Goal: Transaction & Acquisition: Obtain resource

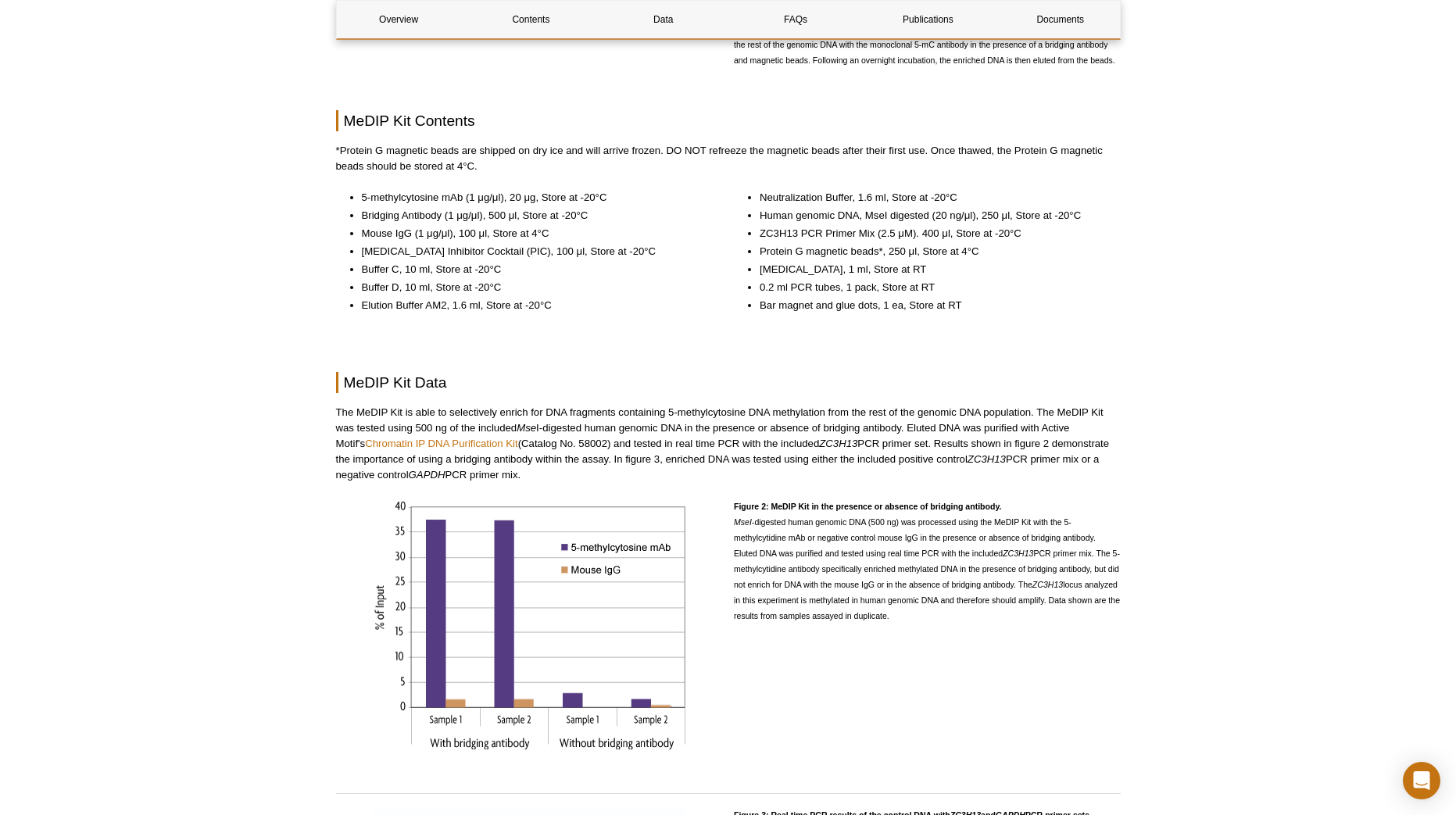
scroll to position [938, 0]
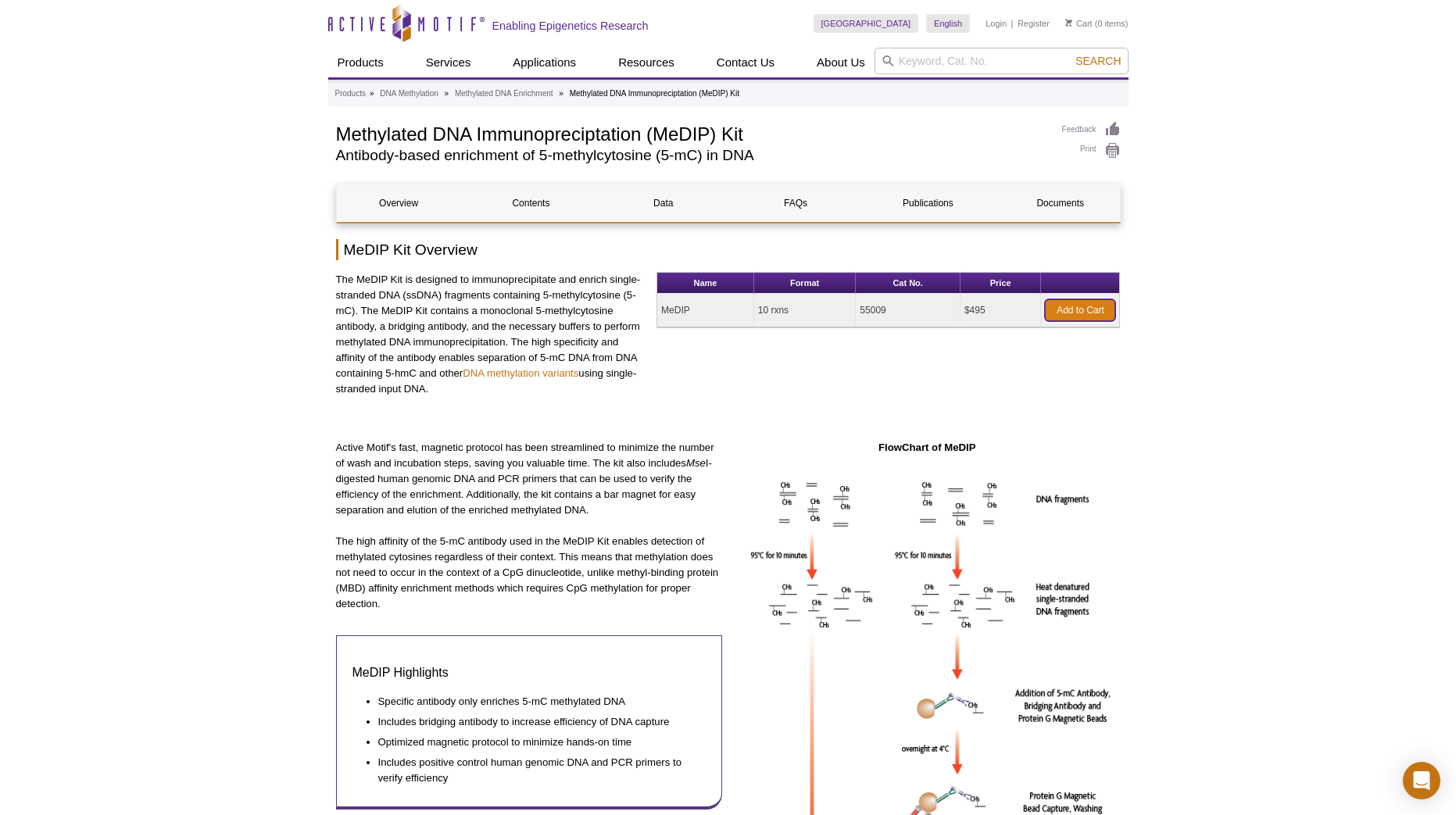
click at [1060, 308] on link "Add to Cart" at bounding box center [1080, 311] width 70 height 22
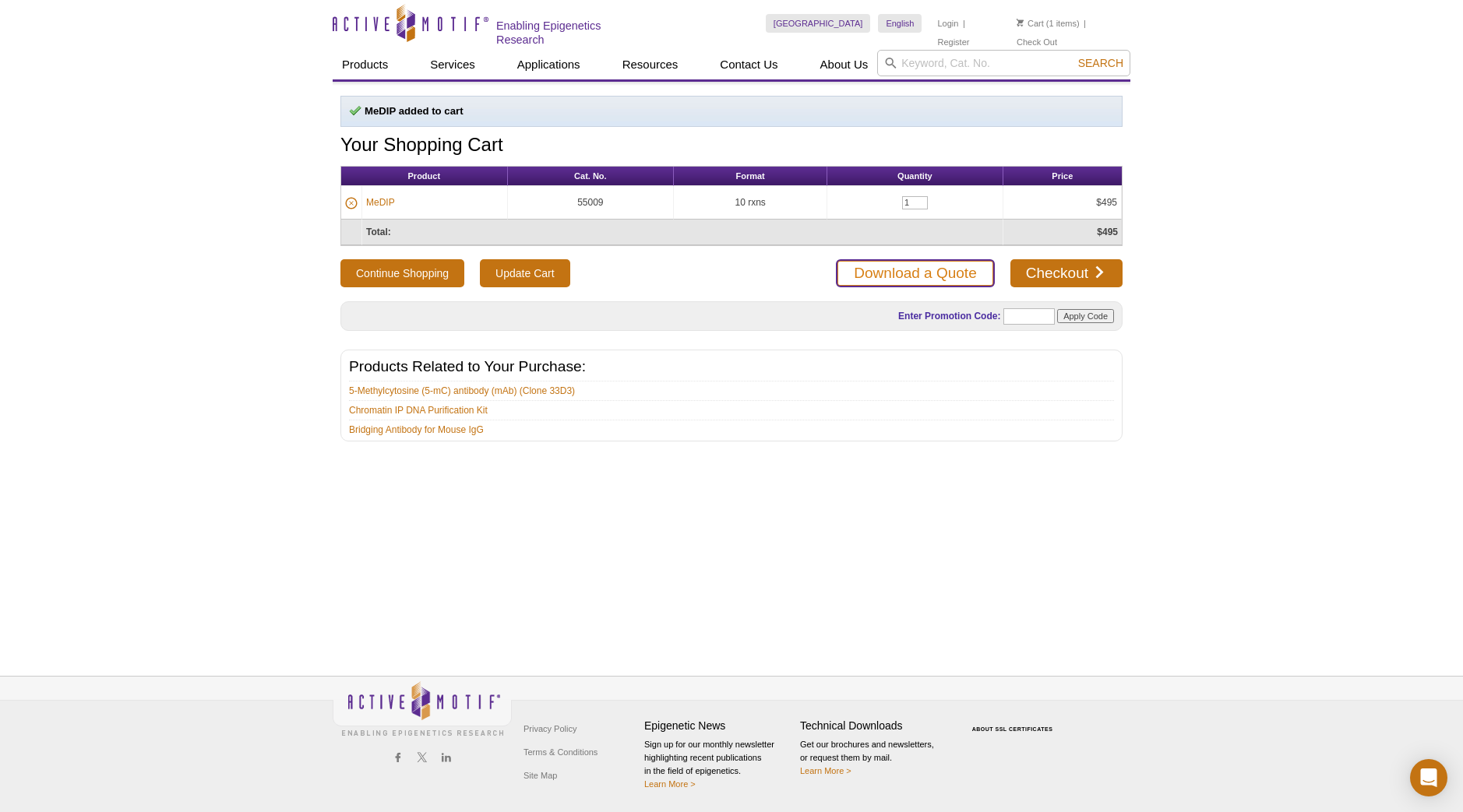
click at [946, 269] on link "Download a Quote" at bounding box center [915, 273] width 158 height 28
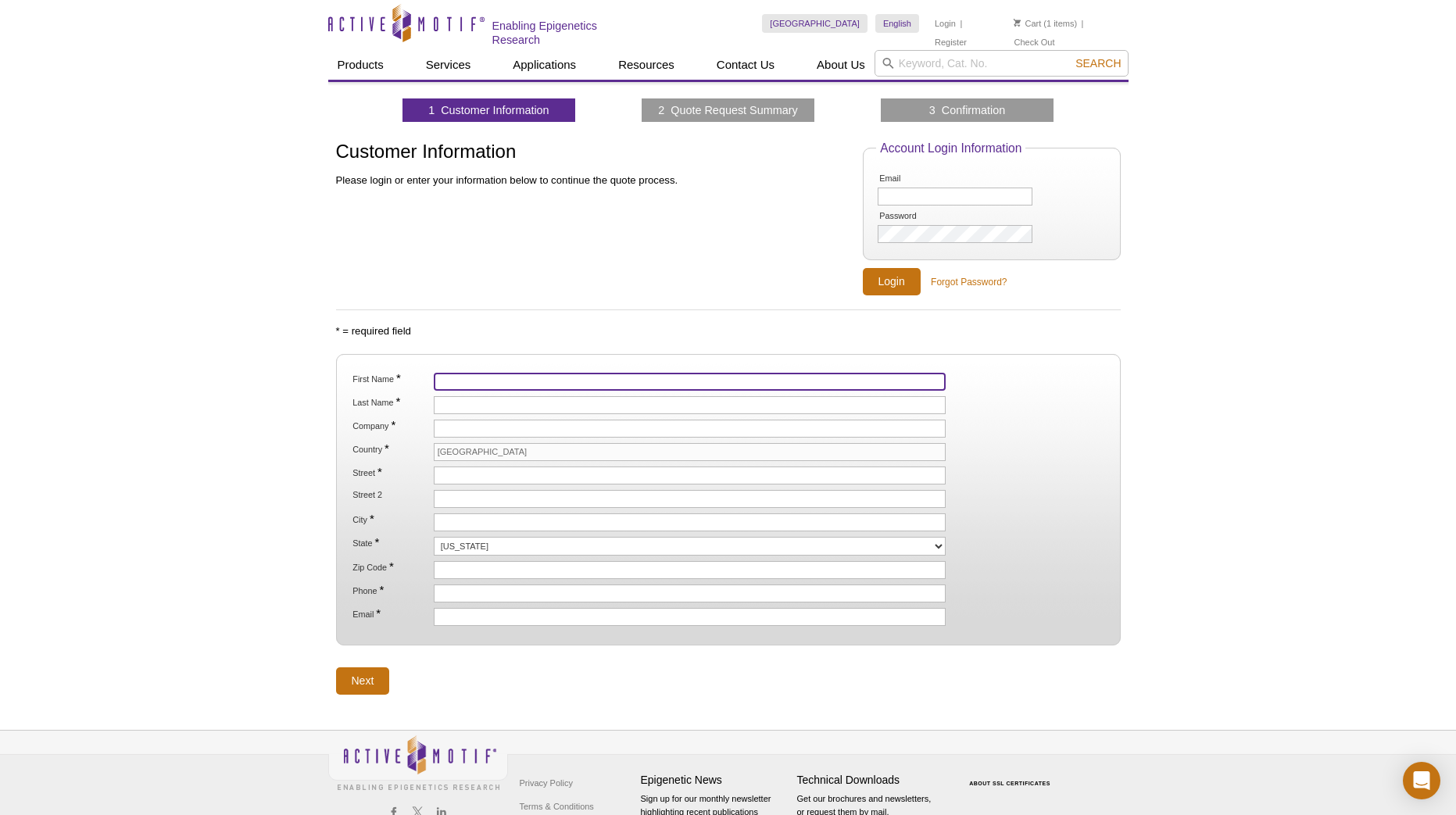
click at [712, 374] on input "First Name *" at bounding box center [690, 381] width 513 height 18
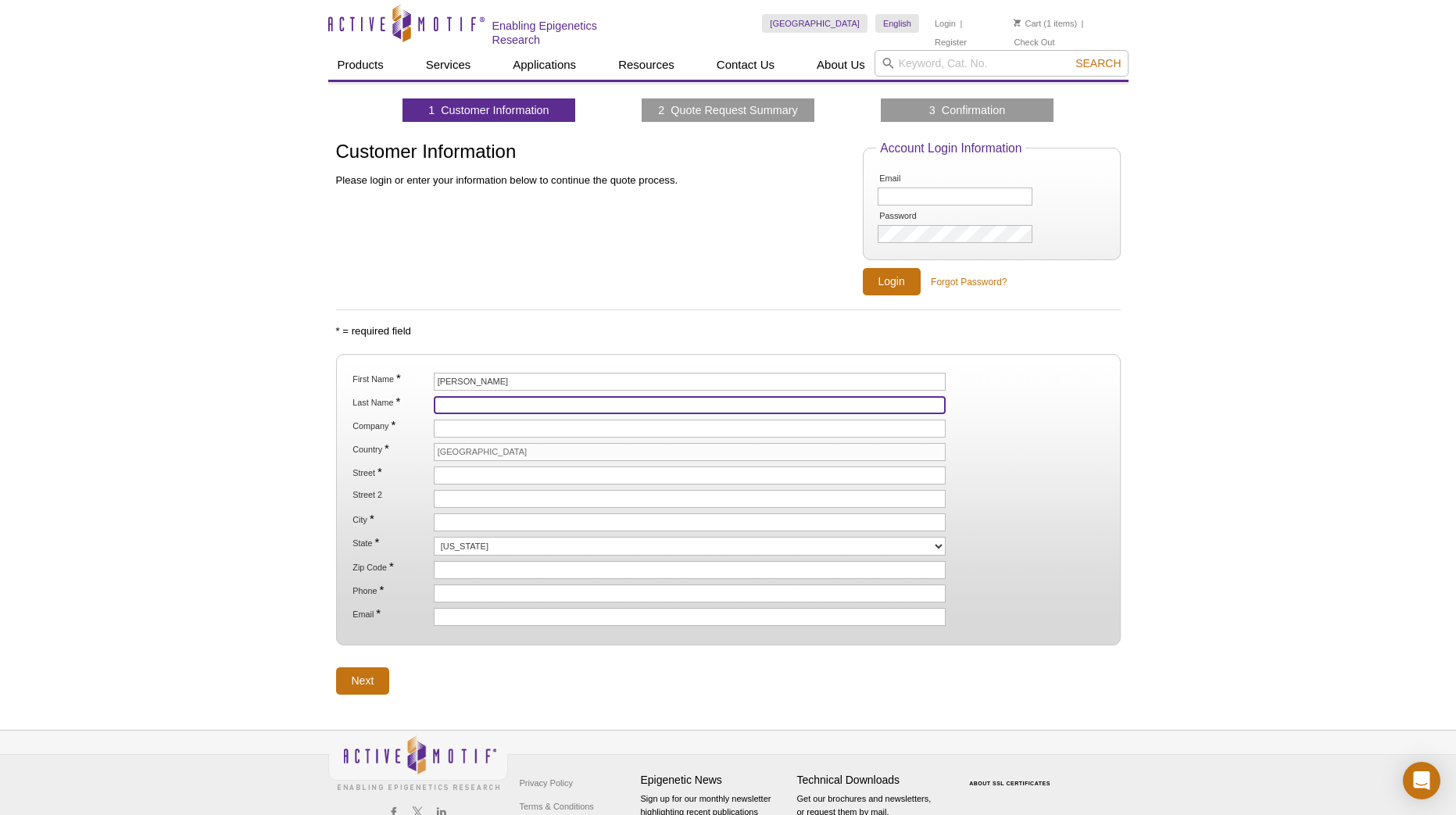
click at [463, 402] on input "Last Name *" at bounding box center [690, 405] width 513 height 18
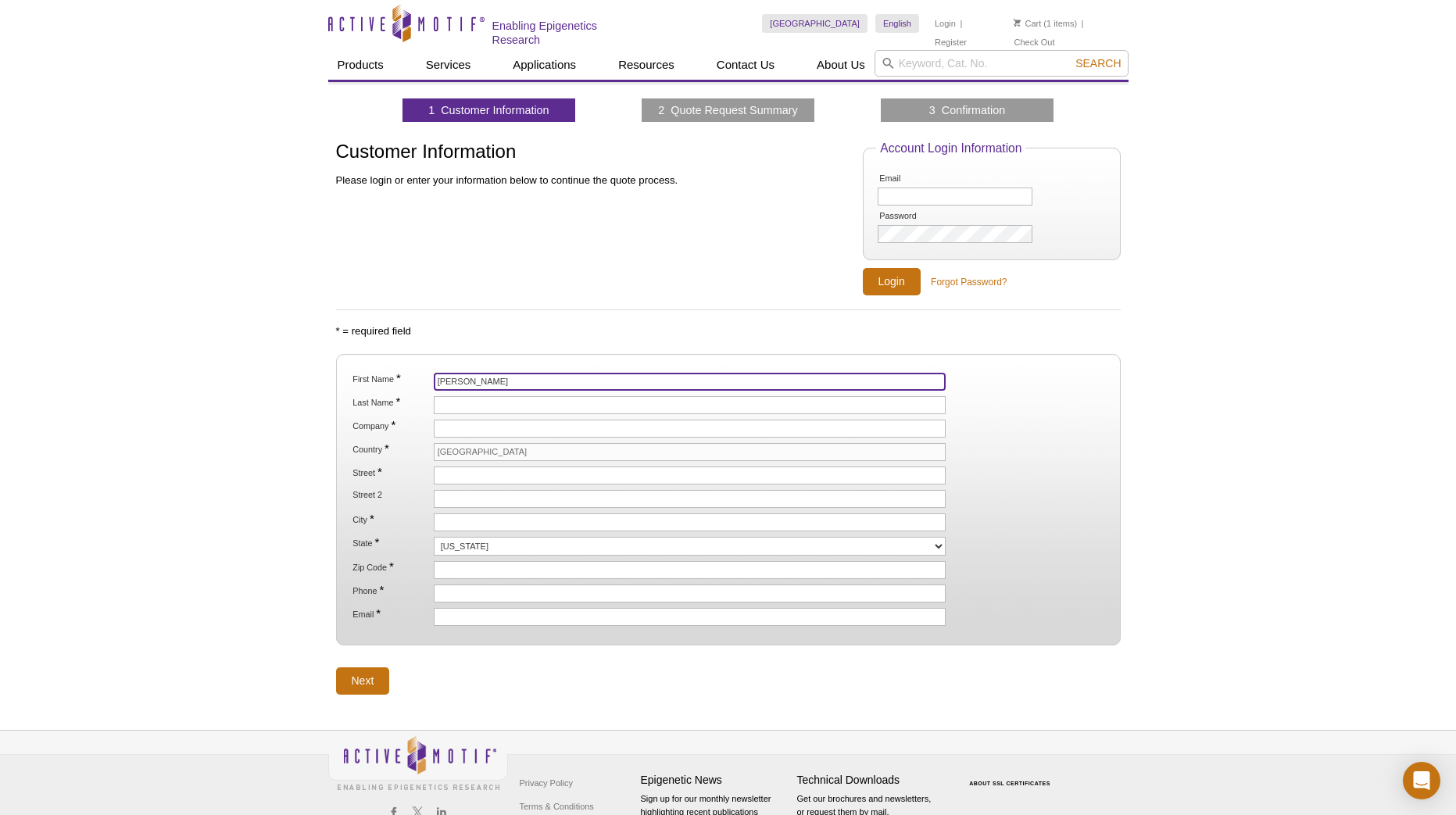
drag, startPoint x: 500, startPoint y: 381, endPoint x: 464, endPoint y: 379, distance: 36.1
click at [464, 379] on input "Sergio Cortes" at bounding box center [690, 381] width 513 height 18
type input "Sergio"
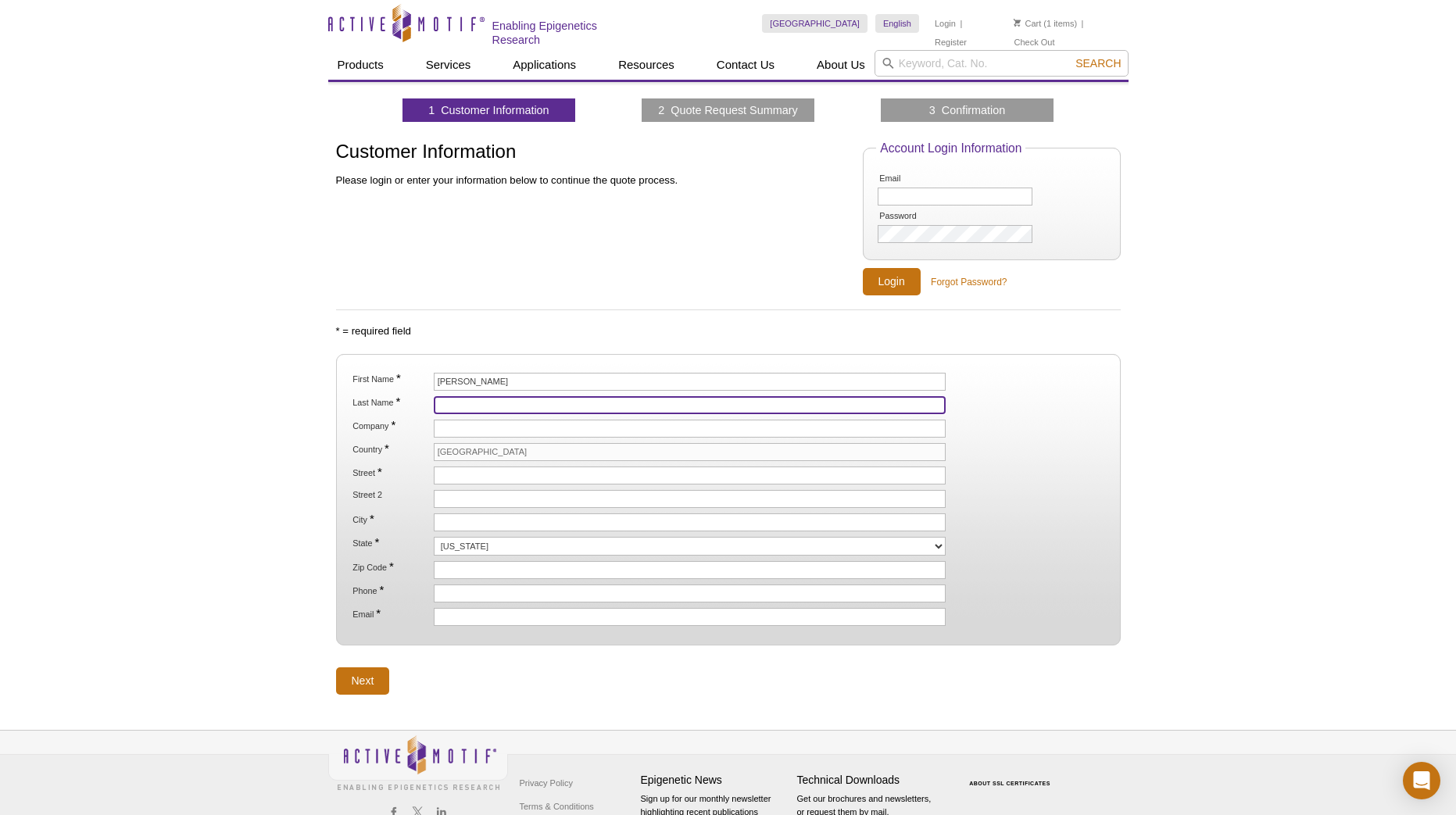
click at [469, 399] on input "Last Name *" at bounding box center [690, 405] width 513 height 18
paste input "Cortes"
type input "Cortes"
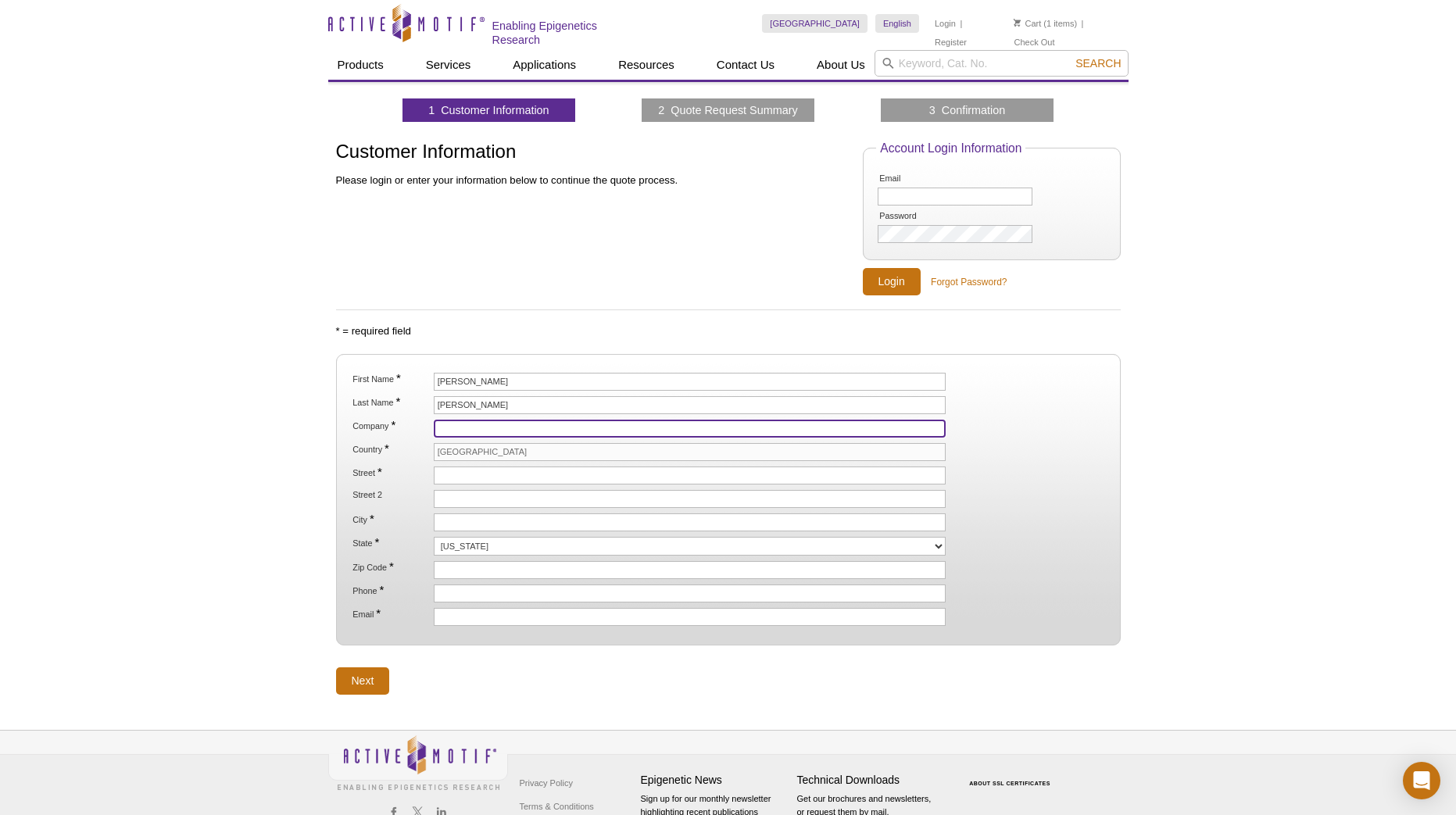
click at [471, 421] on input "Company *" at bounding box center [690, 428] width 513 height 18
type input "[GEOGRAPHIC_DATA][US_STATE] for Medical Sciences"
type input "[STREET_ADDRESS]"
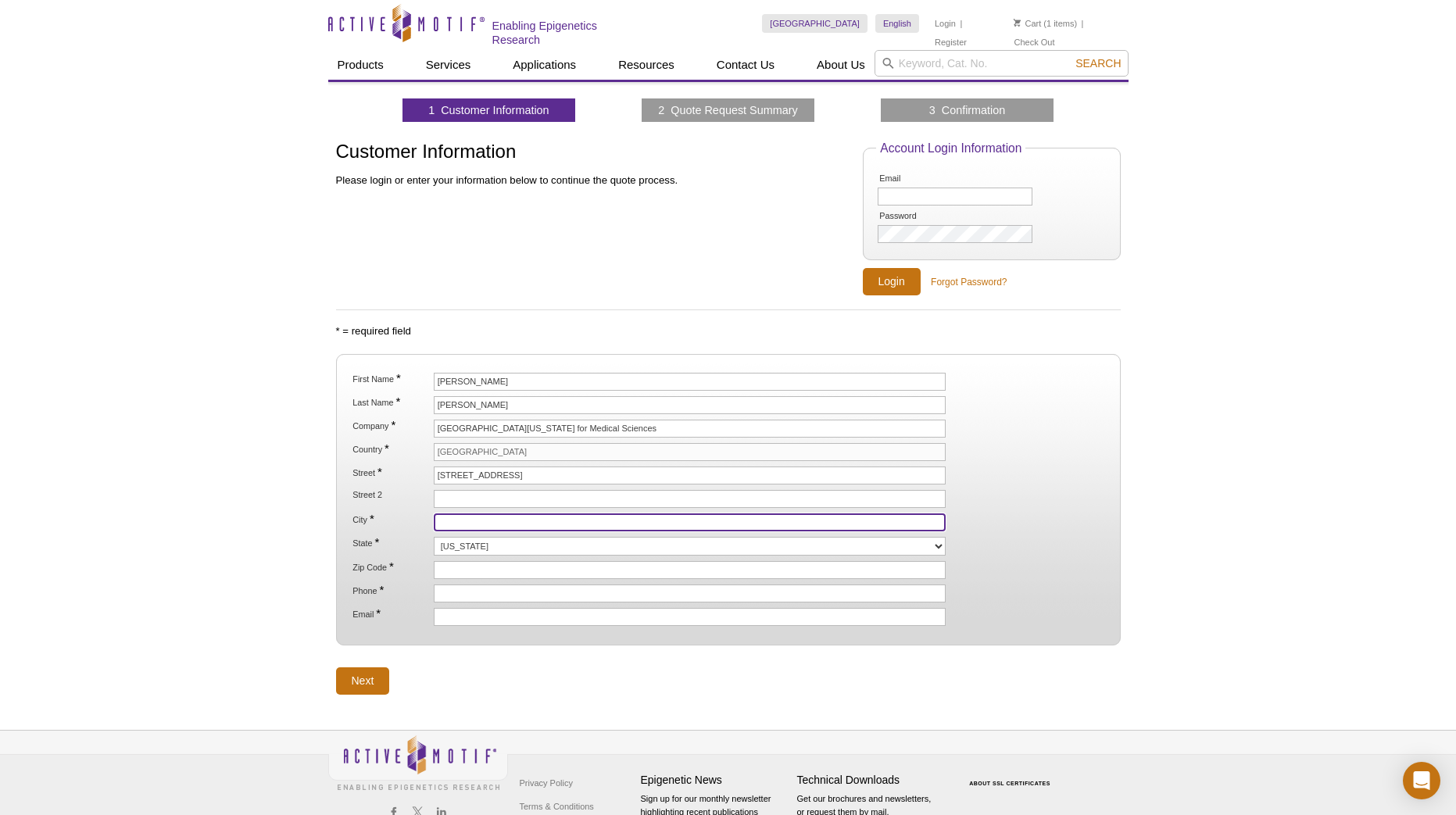
type input "Little Rock"
select select "AR"
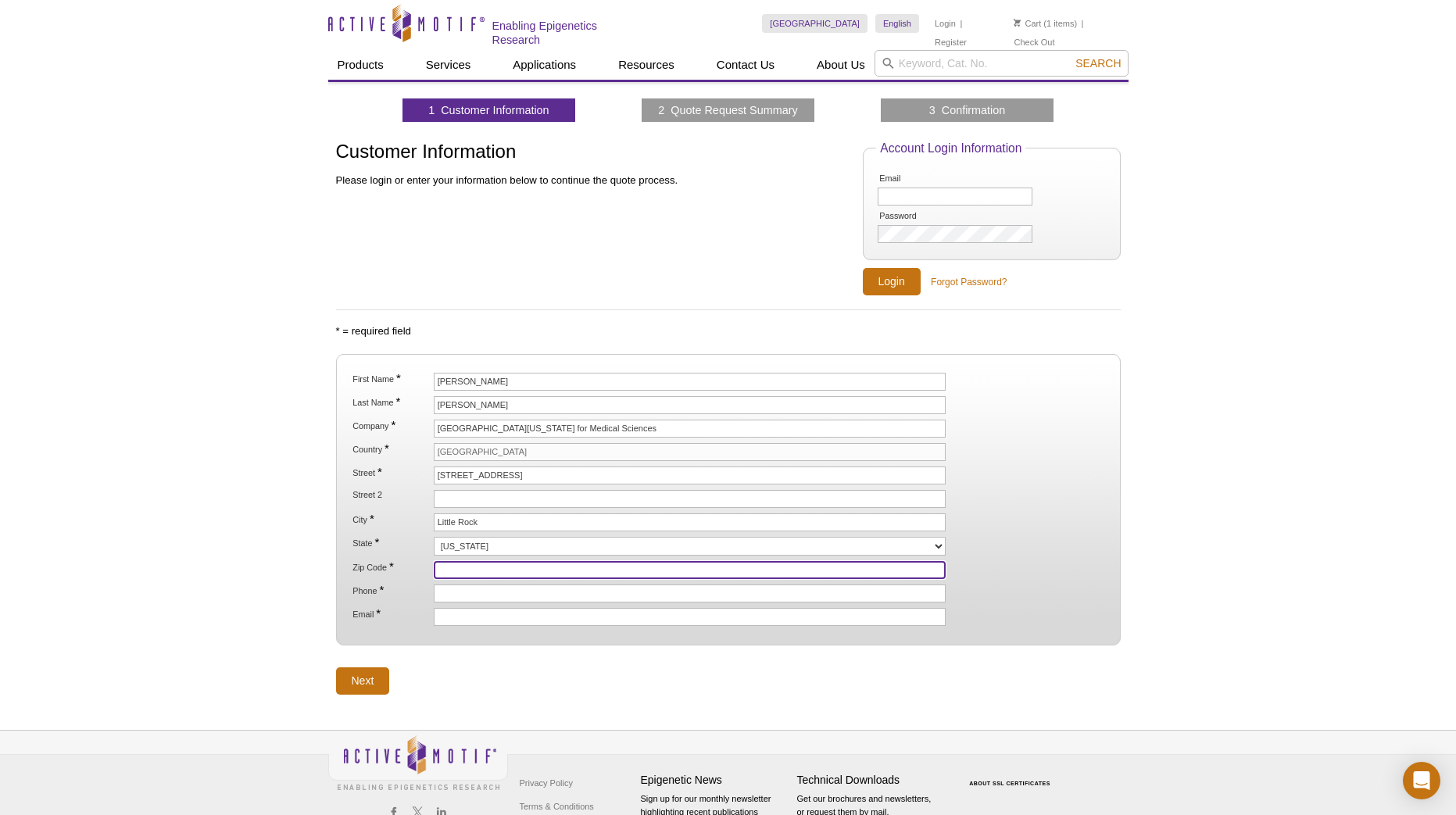
type input "72205"
type input "5016868000"
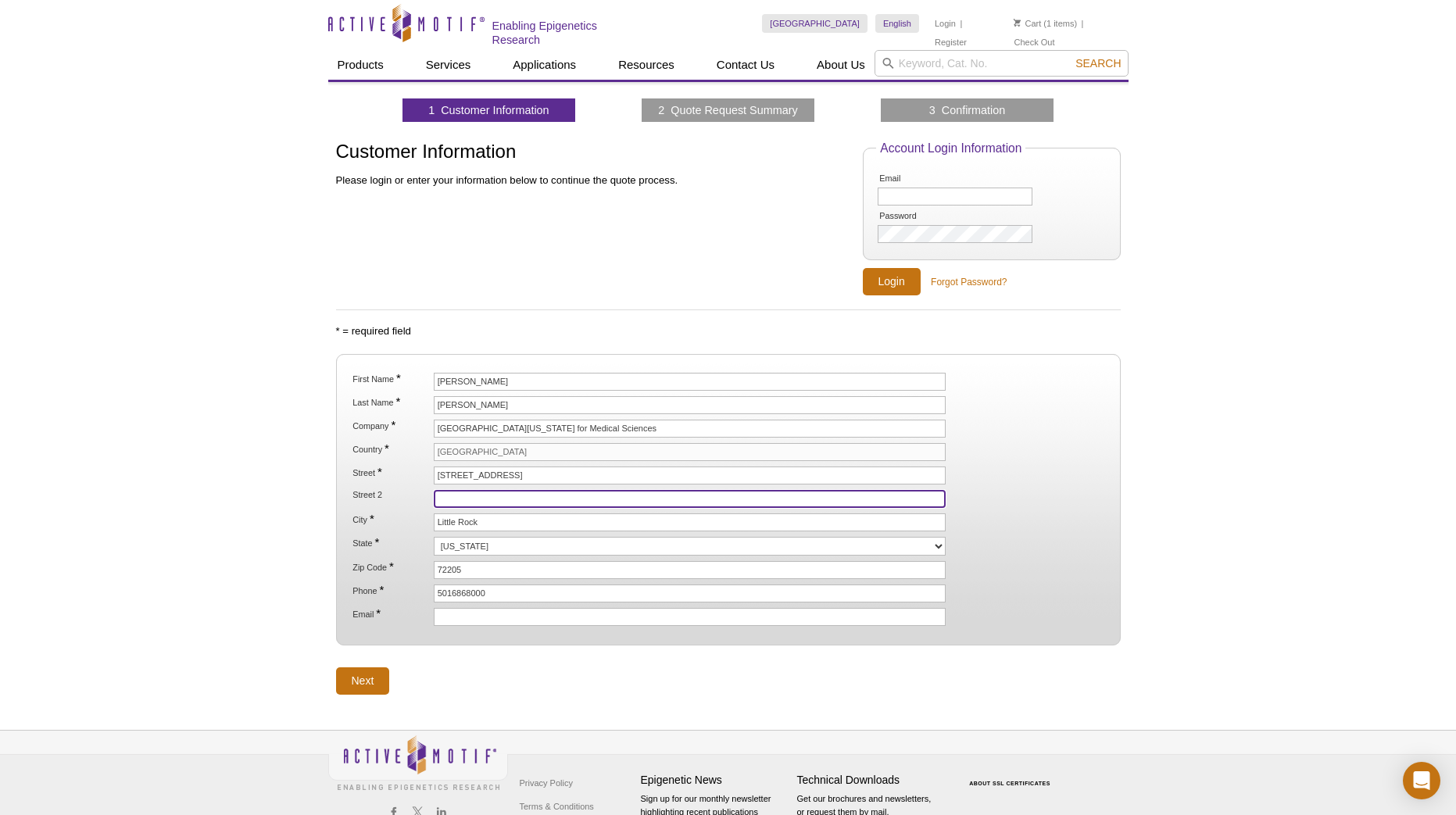
click at [487, 496] on input "Street 2" at bounding box center [690, 498] width 513 height 18
type input "Biomed 2, Third Floor, Lab 333-2"
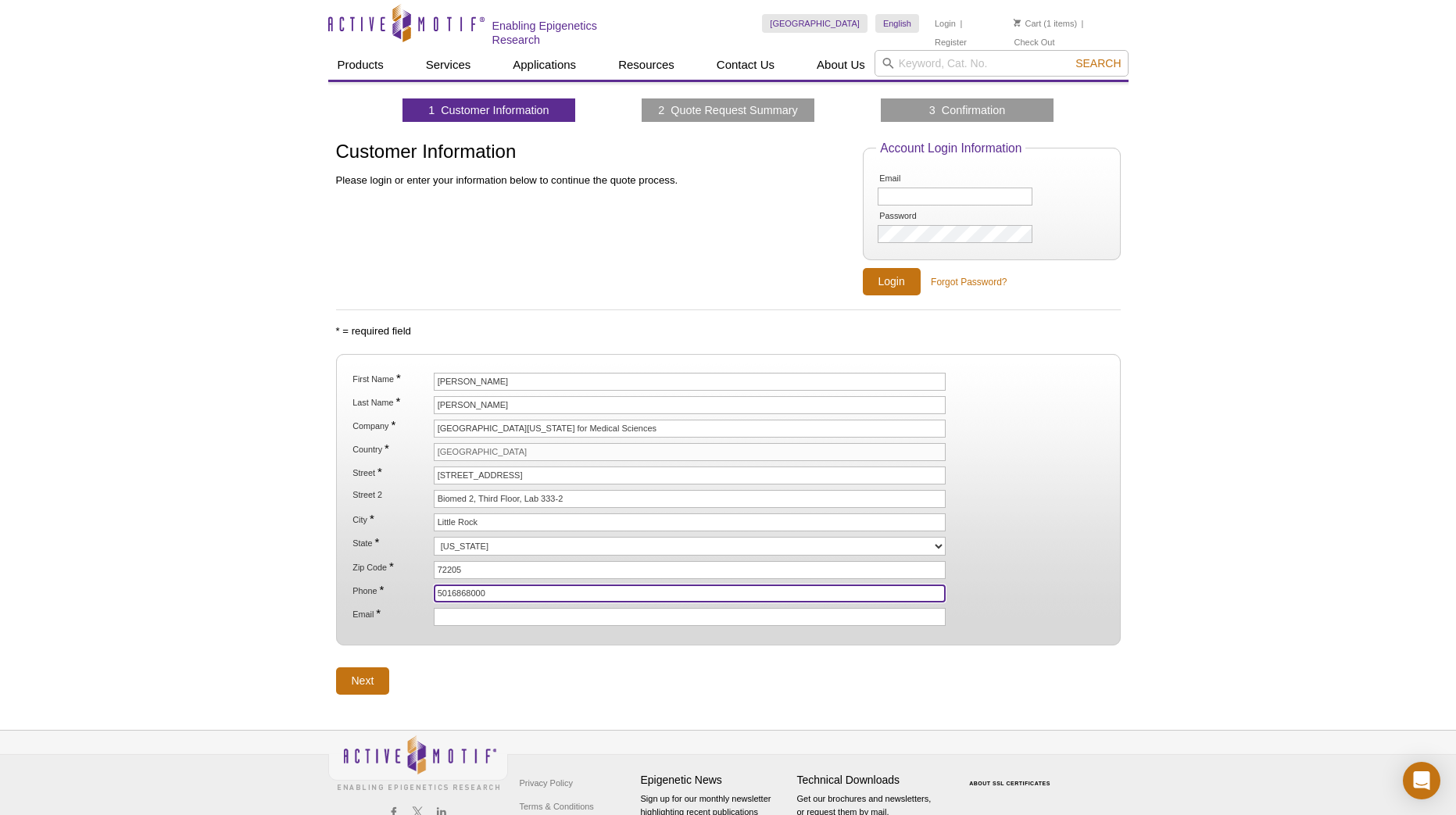
click at [492, 593] on input "5016868000" at bounding box center [690, 593] width 513 height 18
drag, startPoint x: 492, startPoint y: 593, endPoint x: 427, endPoint y: 586, distance: 65.4
click at [427, 586] on li "Phone * 5016868000" at bounding box center [727, 593] width 753 height 18
click at [443, 593] on input "5012142218" at bounding box center [690, 593] width 513 height 18
click at [469, 594] on input "501-2142218" at bounding box center [690, 593] width 513 height 18
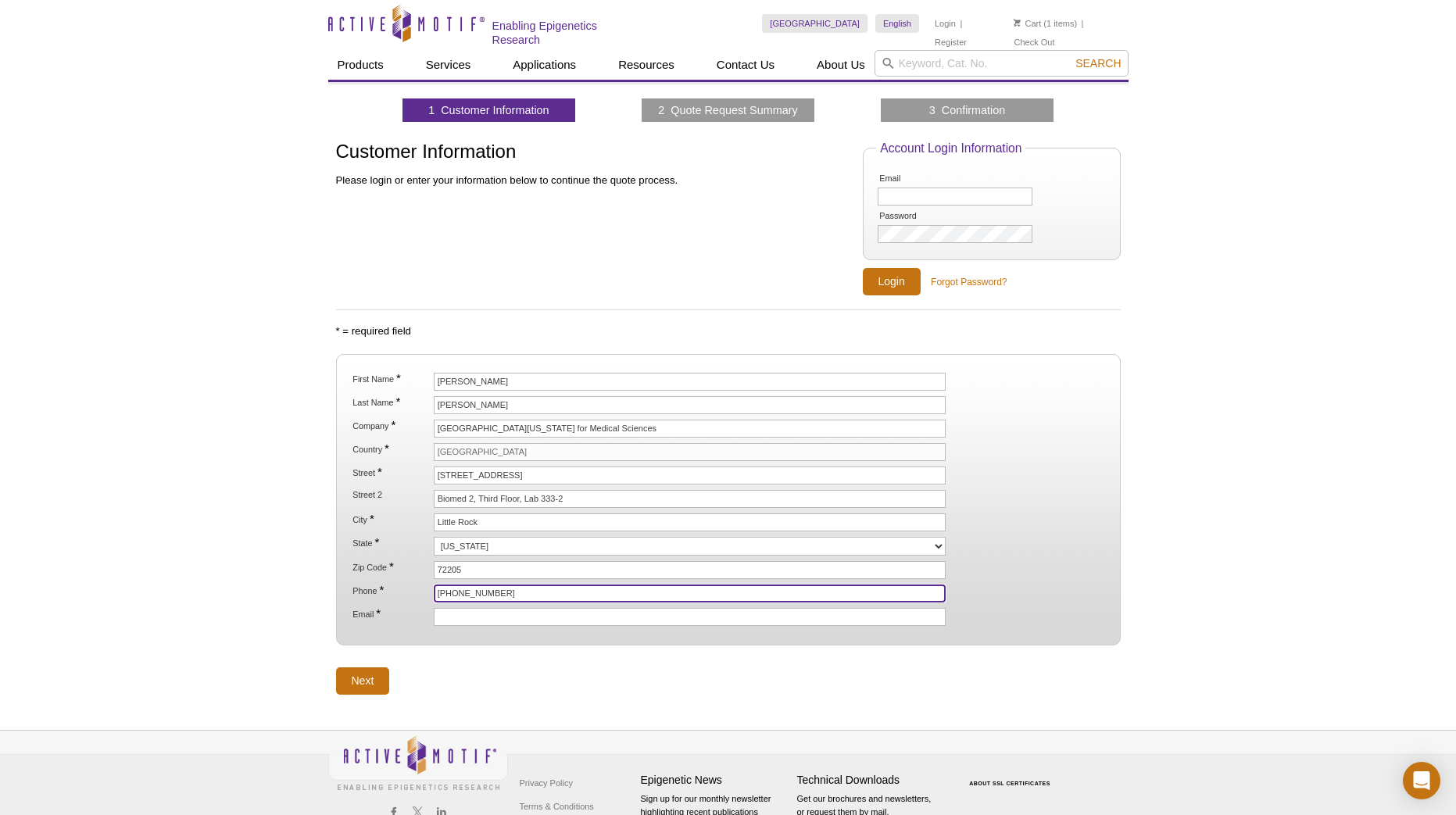
type input "[PHONE_NUMBER]"
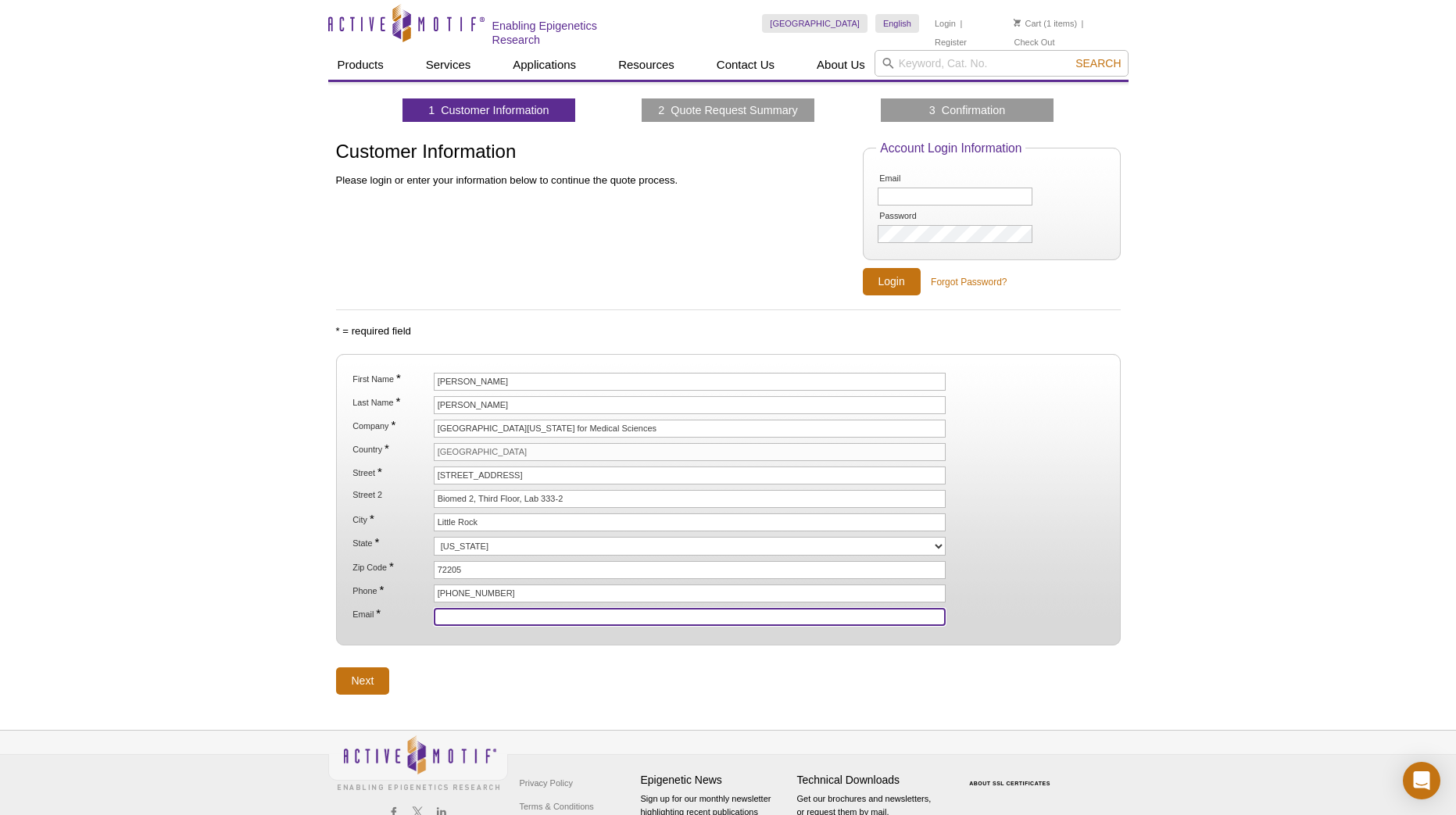
click at [469, 619] on input "Email *" at bounding box center [690, 616] width 513 height 18
type input "[EMAIL_ADDRESS][DOMAIN_NAME]"
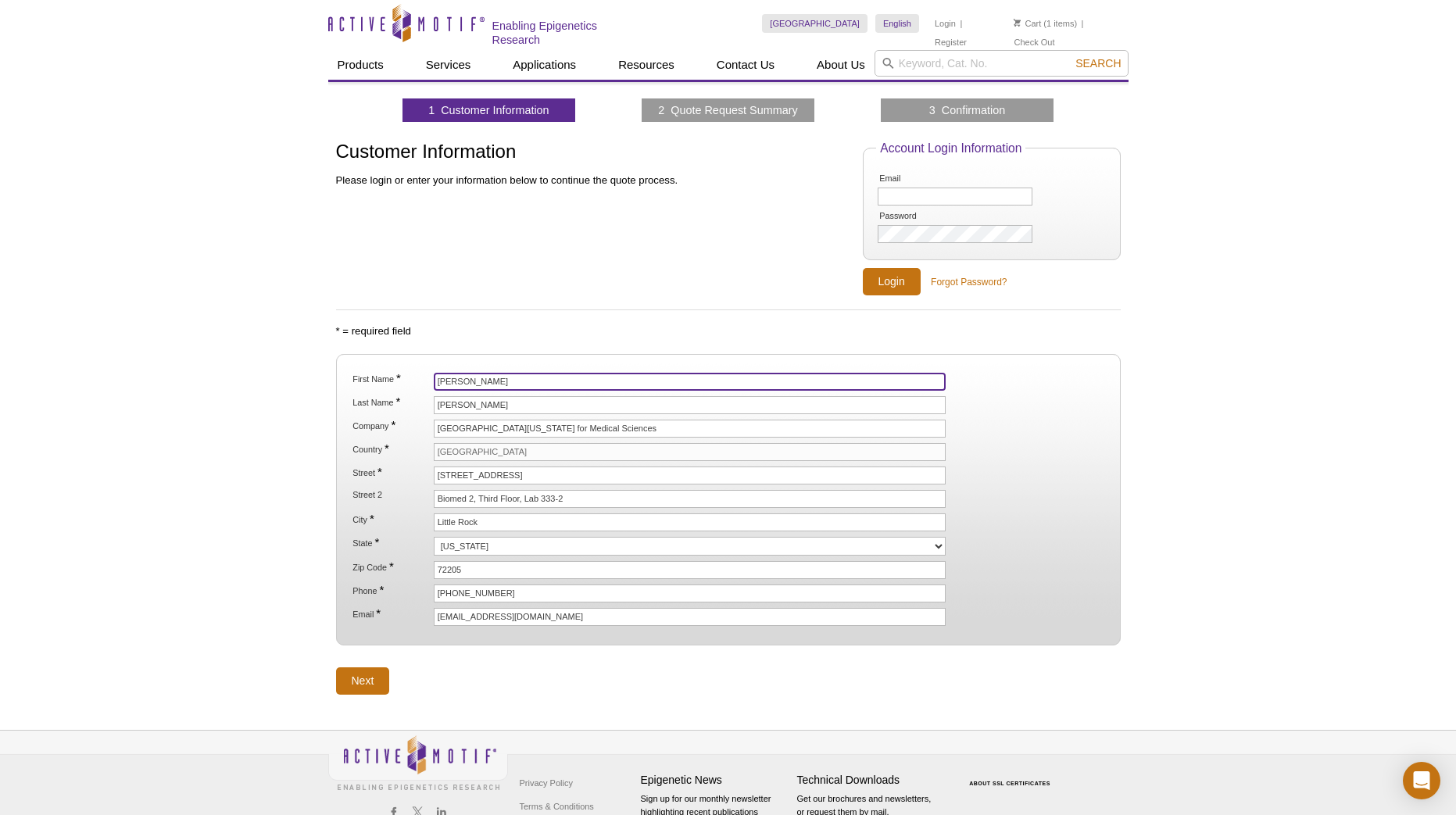
drag, startPoint x: 486, startPoint y: 385, endPoint x: 410, endPoint y: 385, distance: 76.0
click at [410, 385] on li "First Name * Sergio" at bounding box center [727, 381] width 753 height 18
drag, startPoint x: 476, startPoint y: 381, endPoint x: 407, endPoint y: 380, distance: 69.0
click at [407, 380] on li "First Name * Yuet-Kin" at bounding box center [727, 381] width 753 height 18
type input "Ricky"
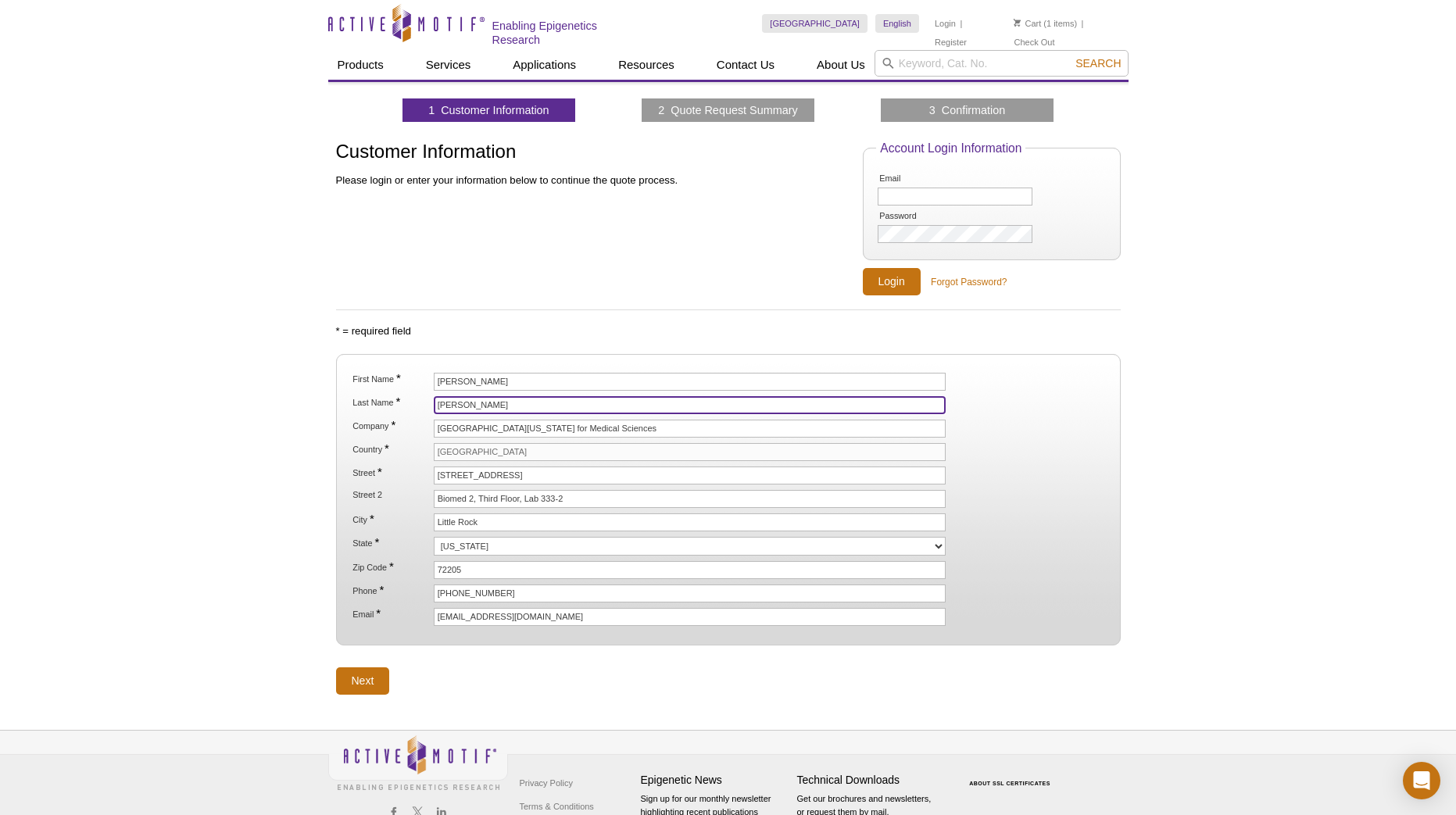
drag, startPoint x: 486, startPoint y: 407, endPoint x: 419, endPoint y: 401, distance: 67.3
click at [419, 401] on li "Last Name * Cortes" at bounding box center [727, 405] width 753 height 18
type input "Leung"
click at [506, 699] on div "Active Motif Logo Enabling Epigenetics Research 1 Search Skip to content Active…" at bounding box center [728, 433] width 1456 height 867
click at [378, 681] on input "Next" at bounding box center [363, 681] width 54 height 27
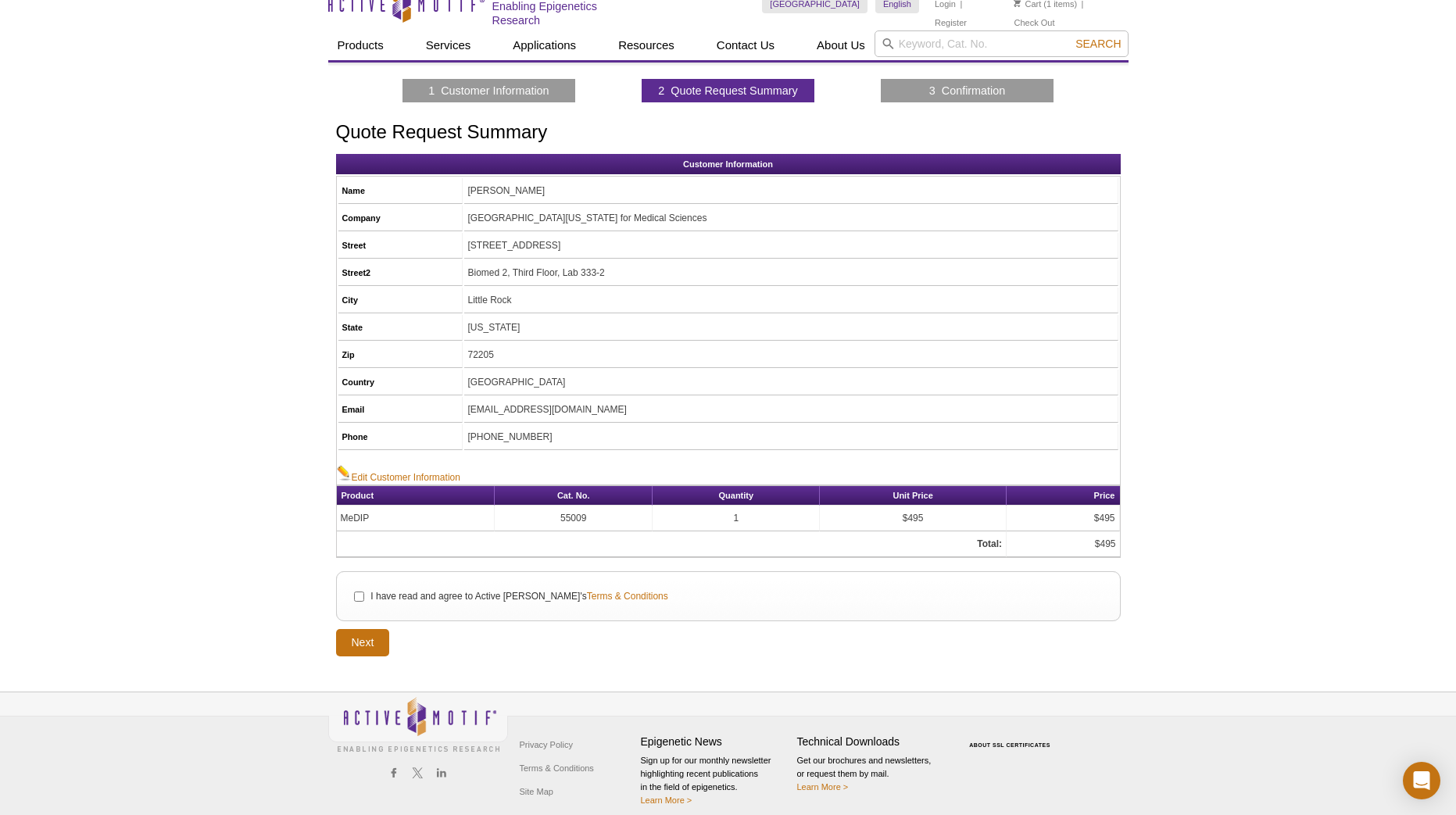
scroll to position [31, 0]
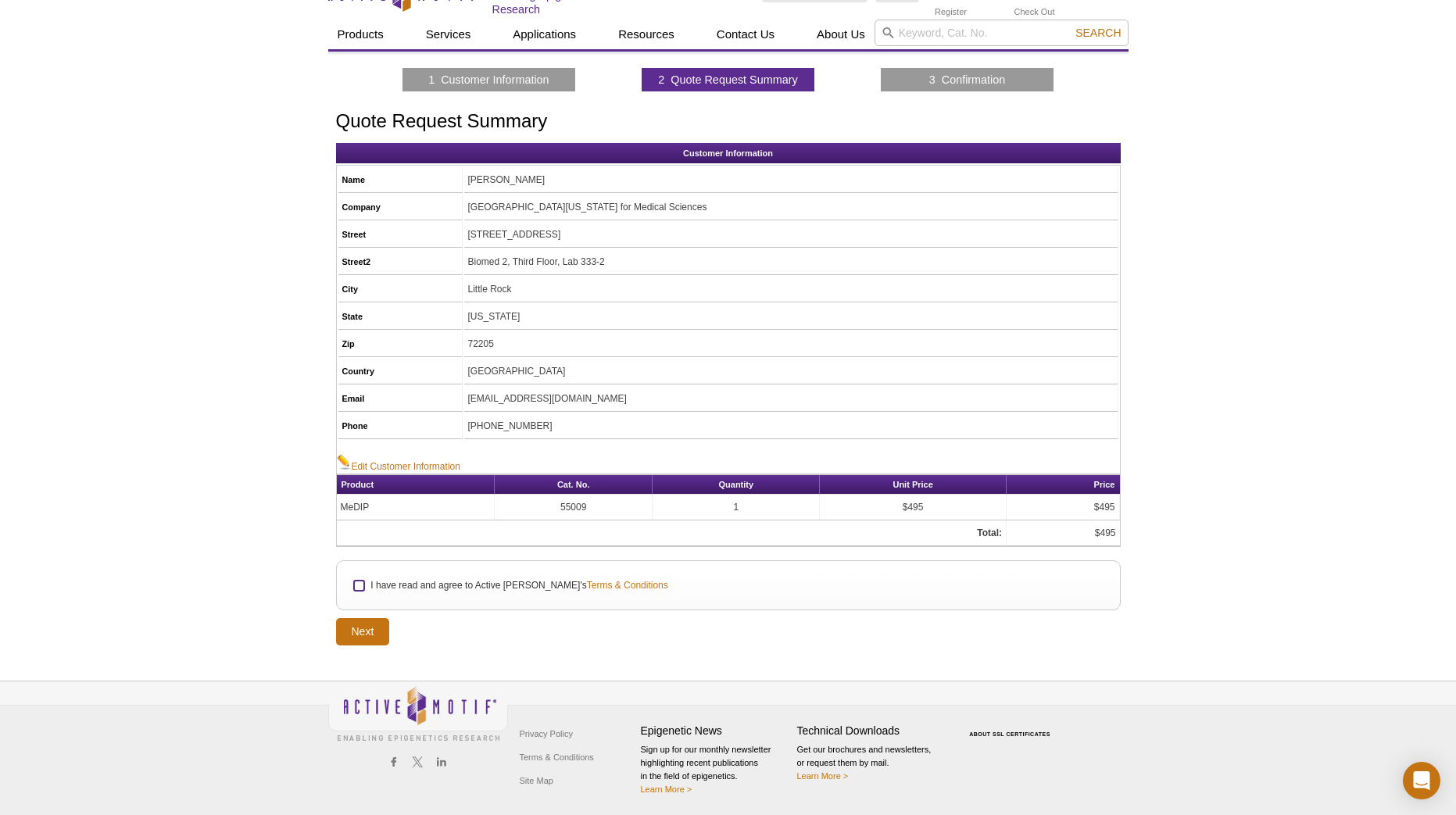
click at [356, 582] on input "I have read and agree to Active Motif's Terms & Conditions" at bounding box center [359, 586] width 10 height 10
checkbox input "true"
click at [363, 625] on input "Next" at bounding box center [363, 632] width 54 height 27
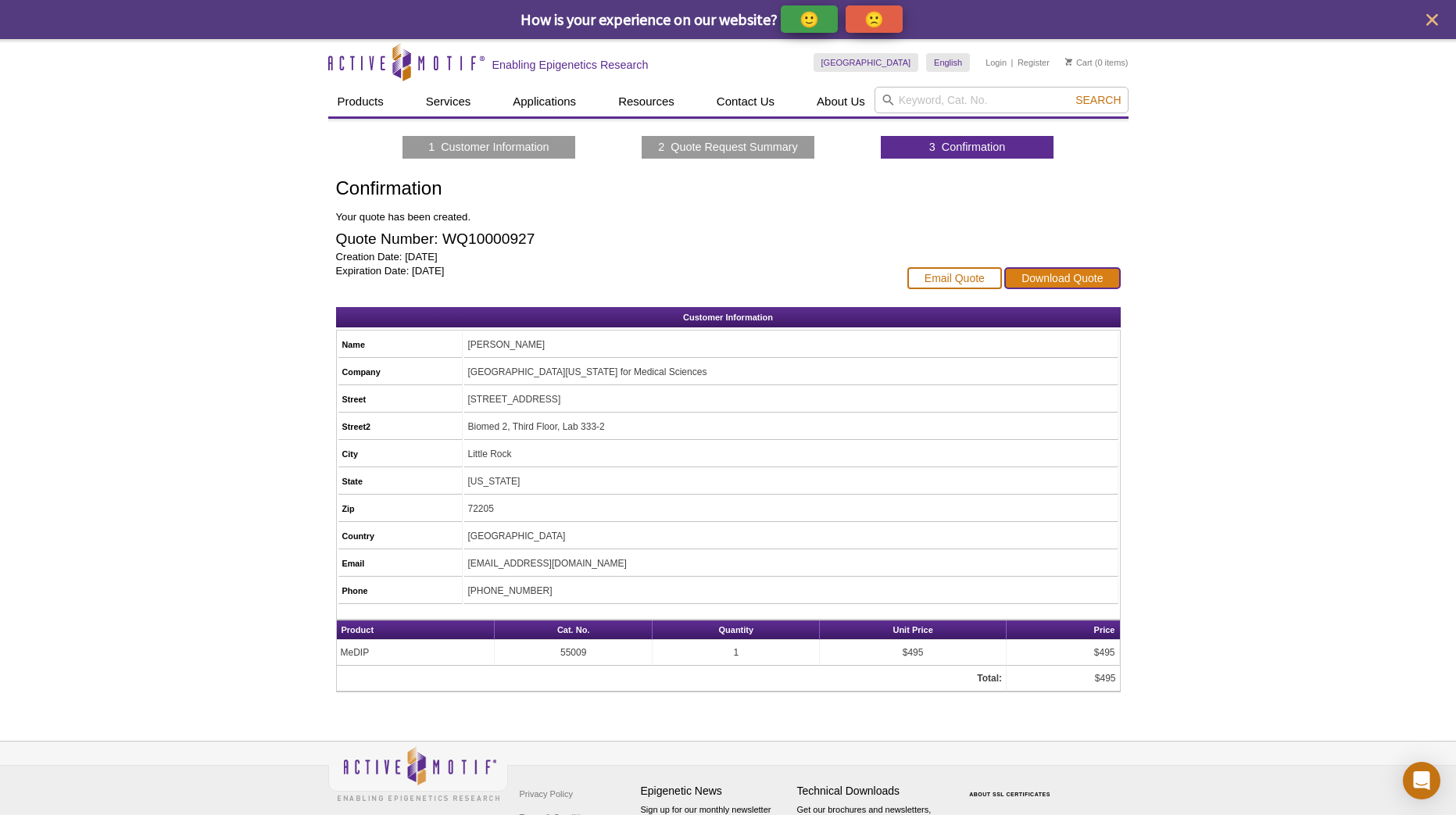
click at [1065, 278] on link "Download Quote" at bounding box center [1062, 278] width 115 height 22
